Goal: Information Seeking & Learning: Learn about a topic

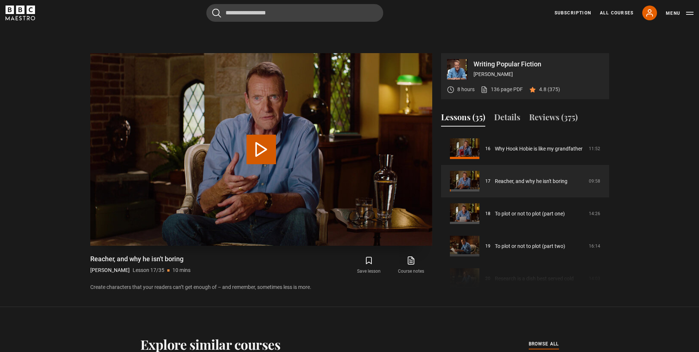
scroll to position [369, 0]
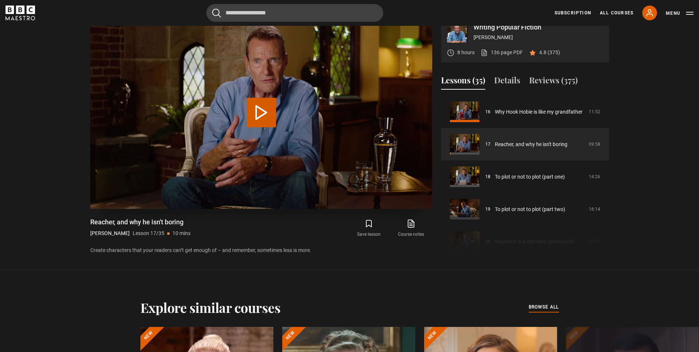
click at [249, 98] on button "Play Lesson Reacher, and why he isn't boring" at bounding box center [261, 112] width 29 height 29
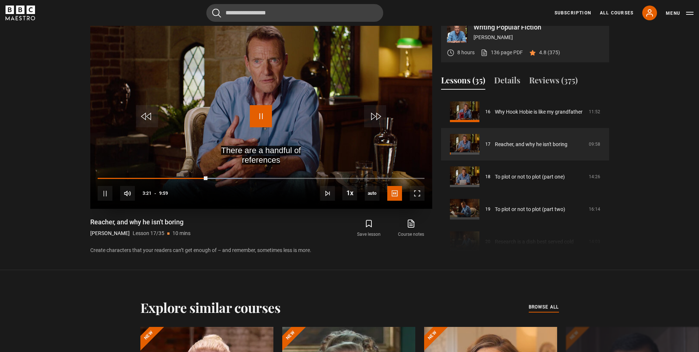
click at [260, 121] on span "Video Player" at bounding box center [261, 116] width 22 height 22
click at [244, 110] on video "Video Player" at bounding box center [261, 112] width 342 height 192
click at [266, 110] on span "Video Player" at bounding box center [261, 116] width 22 height 22
click at [266, 137] on video "Video Player" at bounding box center [261, 112] width 342 height 192
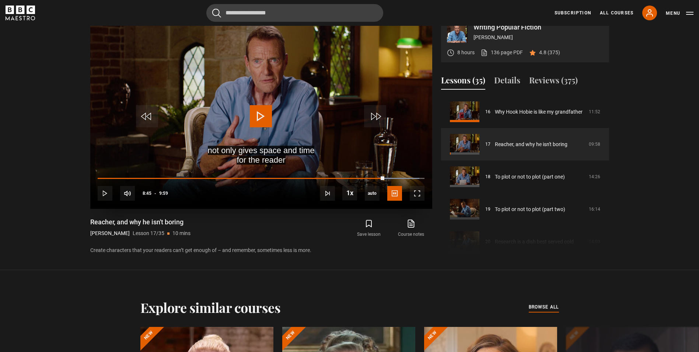
click at [271, 118] on span "Video Player" at bounding box center [261, 116] width 22 height 22
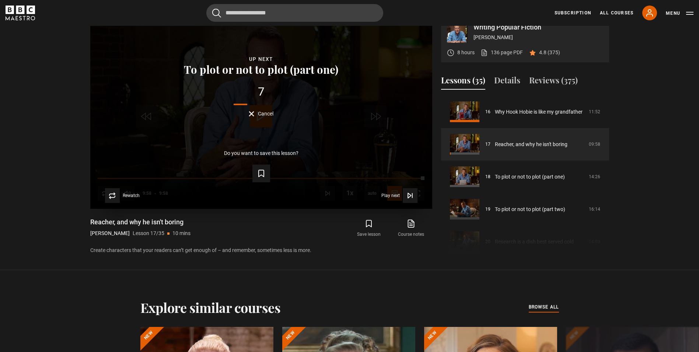
click at [270, 115] on span "Cancel" at bounding box center [265, 113] width 15 height 5
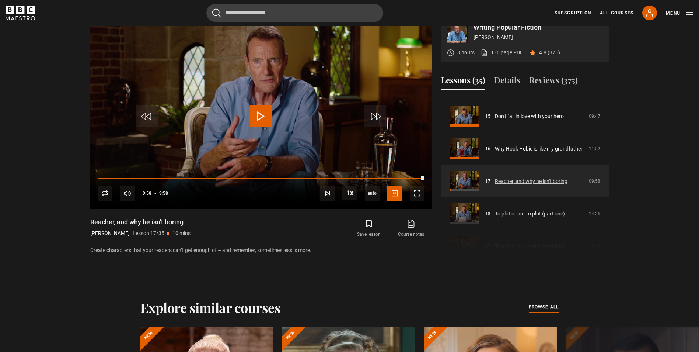
scroll to position [519, 0]
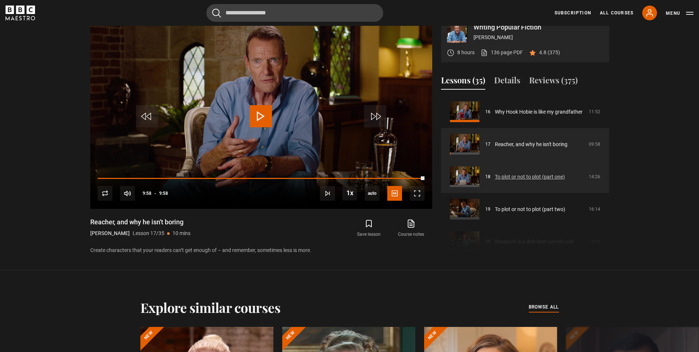
click at [495, 181] on link "To plot or not to plot (part one)" at bounding box center [530, 177] width 70 height 8
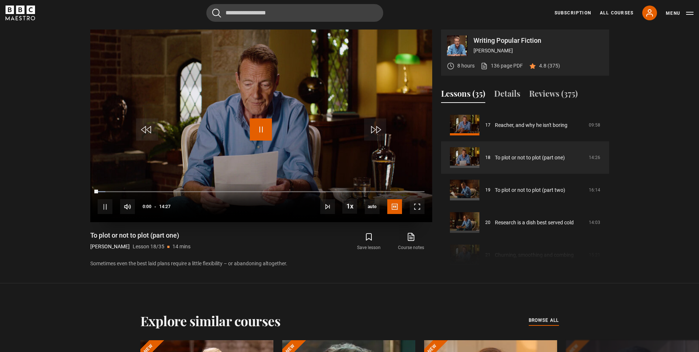
click at [272, 120] on span "Video Player" at bounding box center [261, 129] width 22 height 22
click at [265, 123] on span "Video Player" at bounding box center [261, 129] width 22 height 22
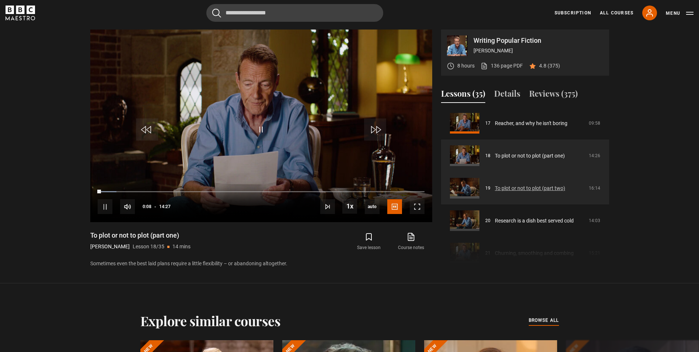
scroll to position [552, 0]
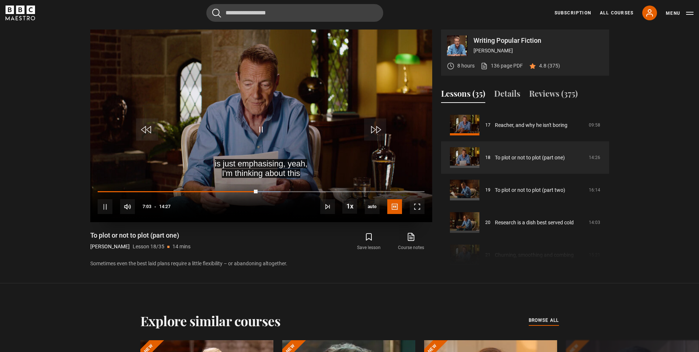
click at [243, 187] on div "10s Skip Back 10 seconds Pause 10s Skip Forward 10 seconds Loaded : 55.94% 06:0…" at bounding box center [261, 201] width 342 height 41
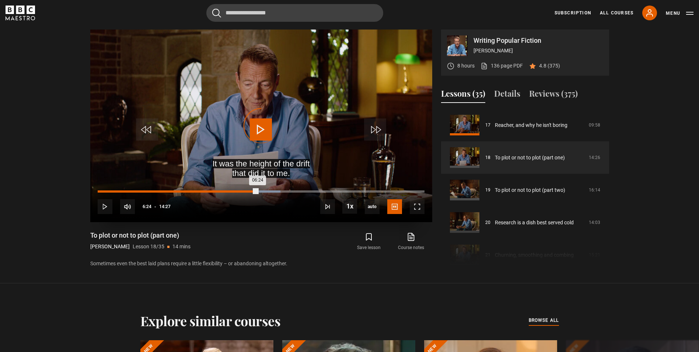
click at [243, 192] on div "06:24" at bounding box center [243, 191] width 1 height 2
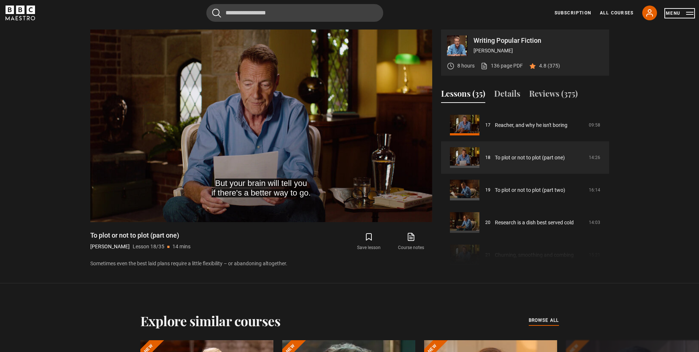
click at [676, 13] on button "Menu" at bounding box center [680, 13] width 28 height 7
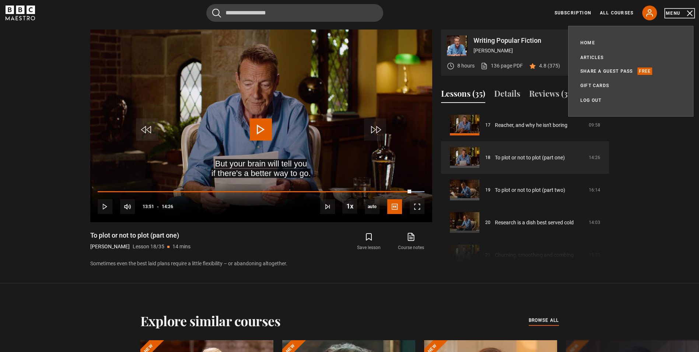
click at [676, 13] on button "Menu" at bounding box center [680, 13] width 28 height 7
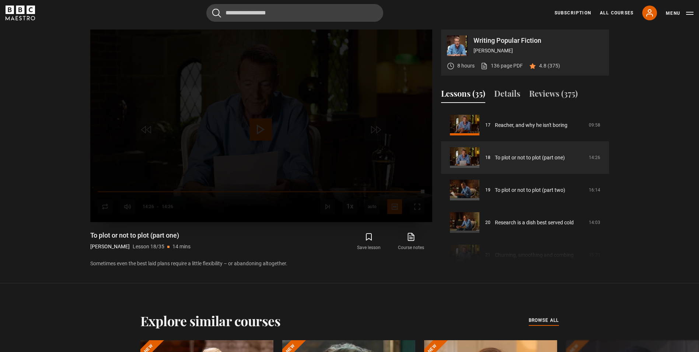
click at [260, 133] on div "Lesson Completed Up next To plot or not to plot (part two) Cancel Do you want t…" at bounding box center [261, 125] width 342 height 192
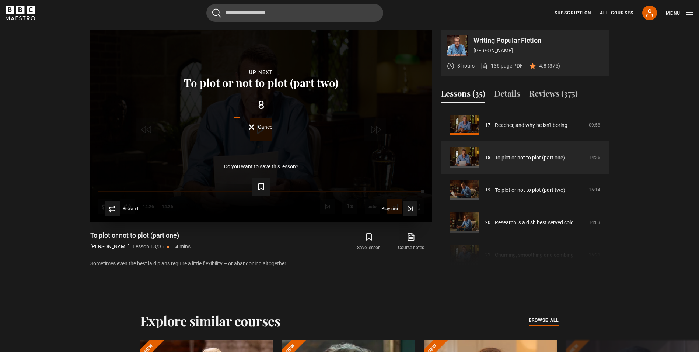
click at [258, 129] on span "Cancel" at bounding box center [265, 126] width 15 height 5
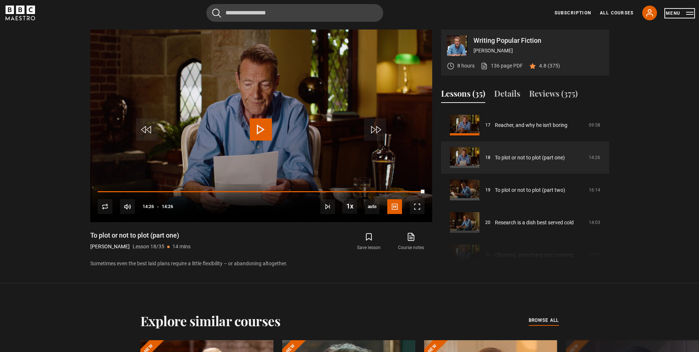
click at [673, 12] on button "Menu" at bounding box center [680, 13] width 28 height 7
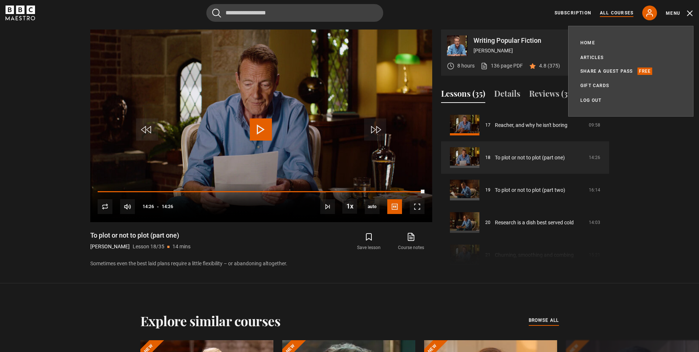
click at [613, 11] on link "All Courses" at bounding box center [617, 13] width 34 height 7
